Goal: Task Accomplishment & Management: Manage account settings

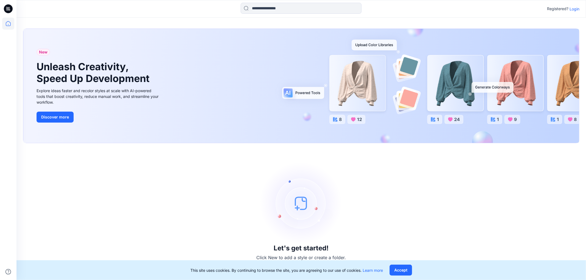
click at [575, 9] on p "Login" at bounding box center [574, 9] width 10 height 6
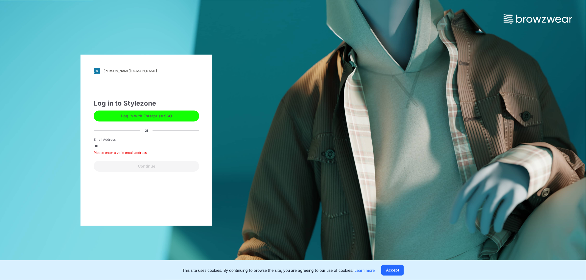
type input "**********"
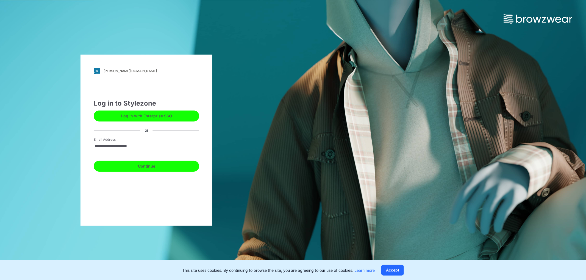
click at [150, 166] on button "Continue" at bounding box center [146, 166] width 105 height 11
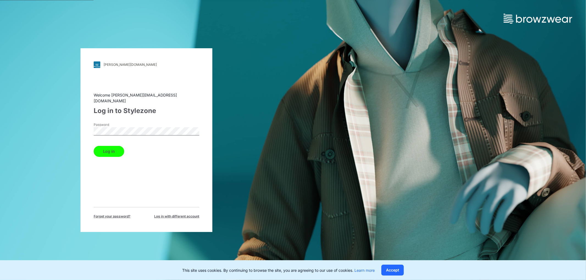
click at [108, 150] on button "Log in" at bounding box center [109, 151] width 30 height 11
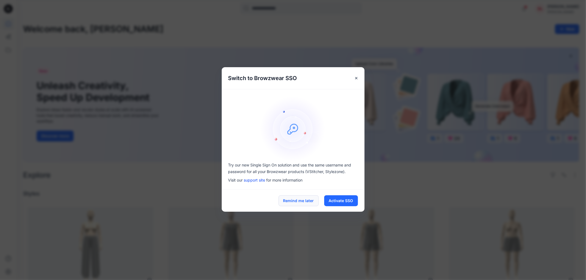
drag, startPoint x: 288, startPoint y: 201, endPoint x: 291, endPoint y: 201, distance: 3.3
click at [287, 201] on button "Remind me later" at bounding box center [298, 200] width 40 height 11
